Goal: Navigation & Orientation: Find specific page/section

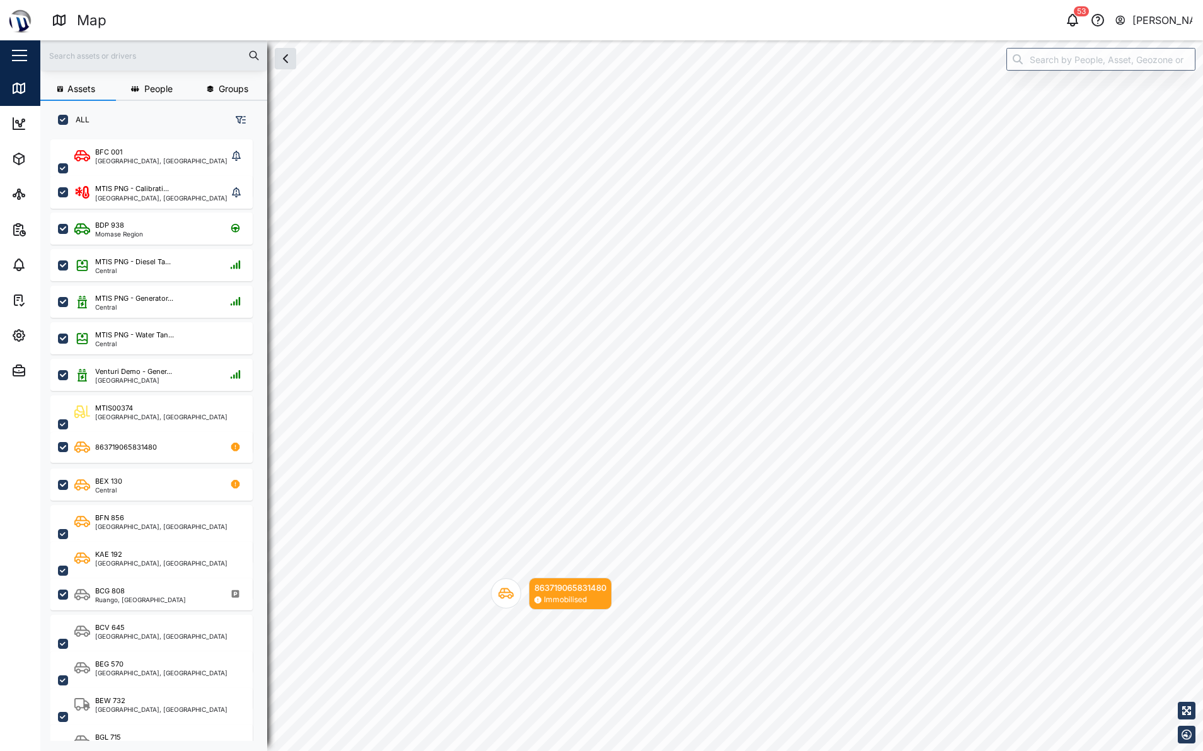
scroll to position [596, 197]
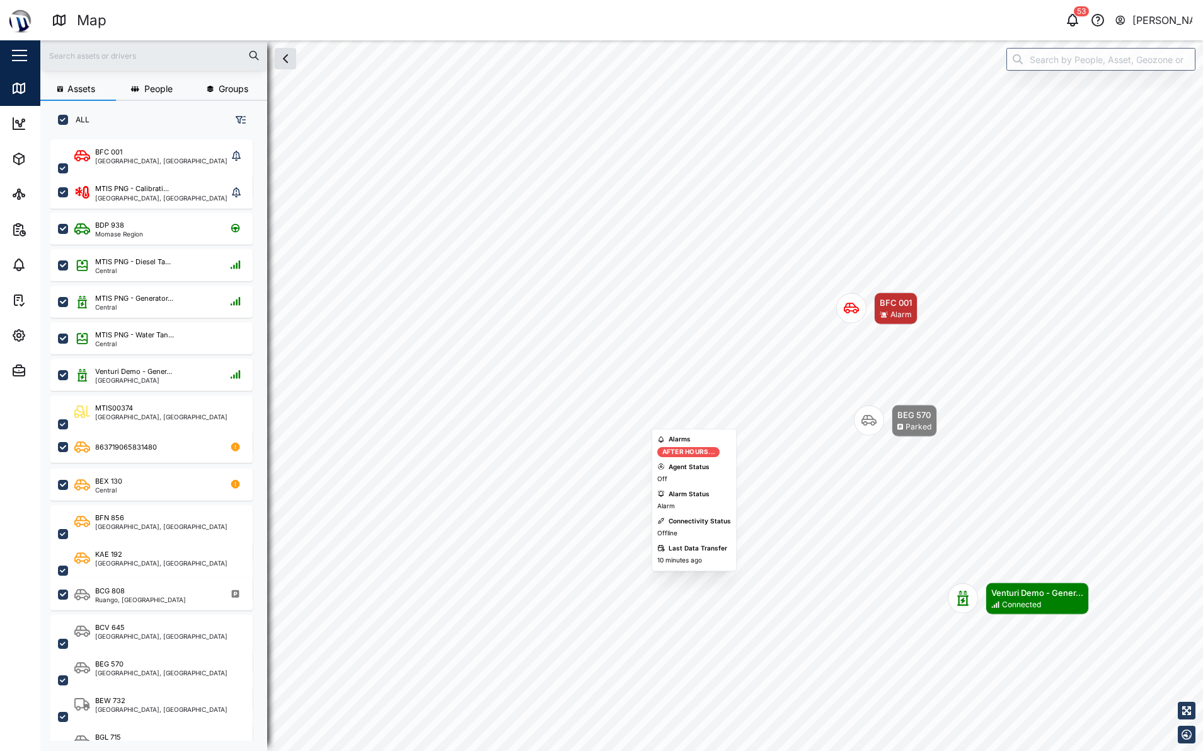
drag, startPoint x: 500, startPoint y: 468, endPoint x: 853, endPoint y: 320, distance: 383.0
click at [853, 320] on div "Map marker" at bounding box center [851, 308] width 30 height 30
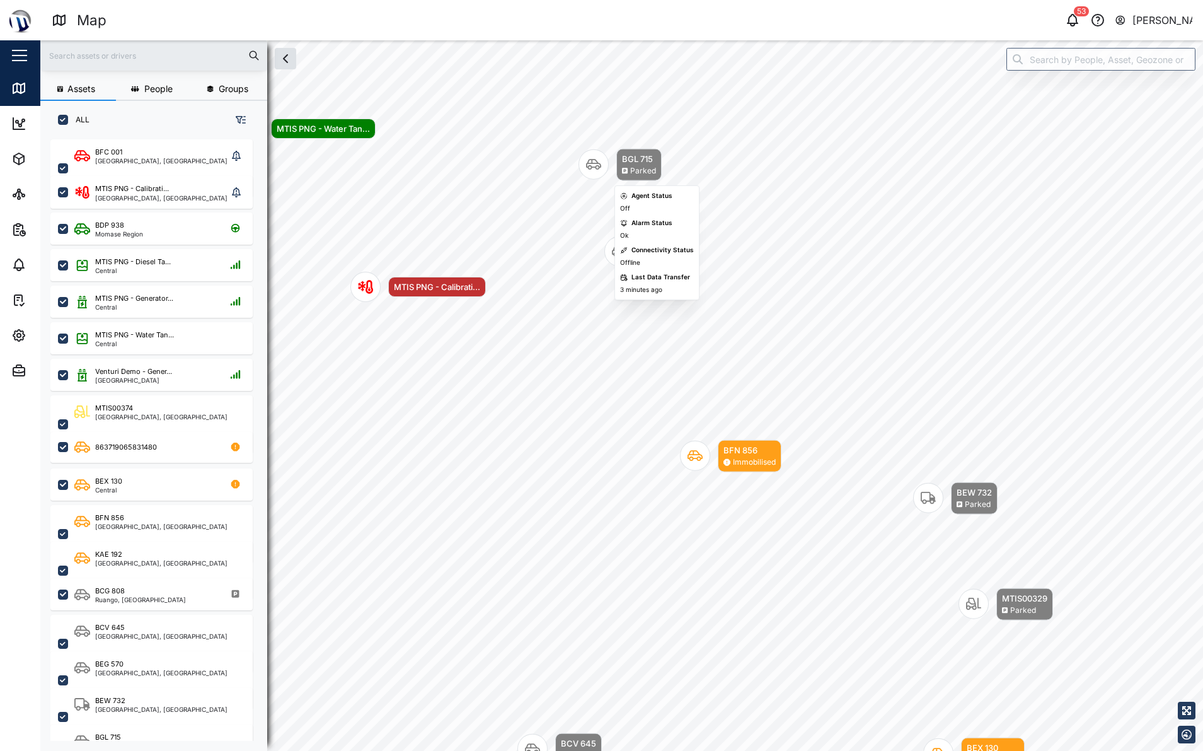
click at [599, 159] on icon "Map marker" at bounding box center [593, 164] width 15 height 15
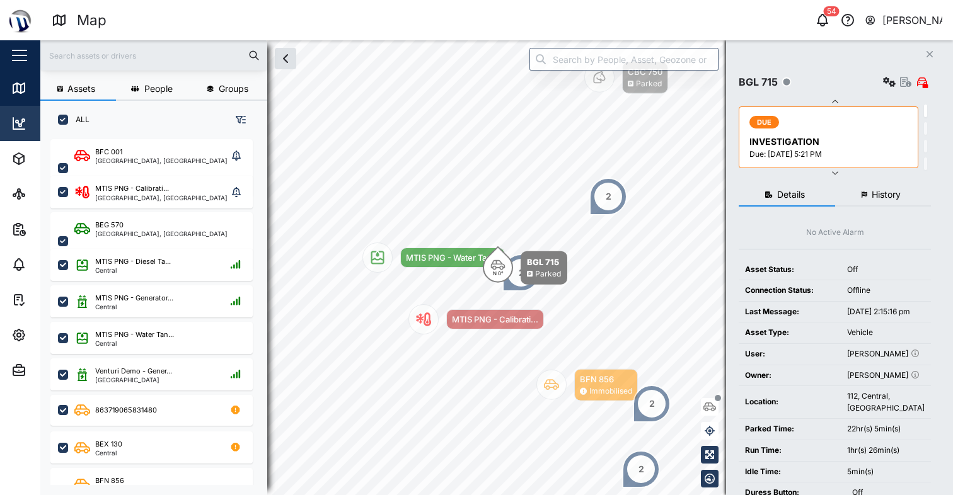
scroll to position [10, 10]
